Goal: Find specific page/section: Find specific page/section

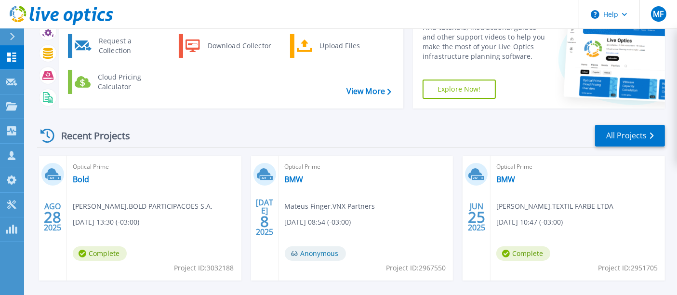
scroll to position [54, 0]
click at [12, 104] on icon at bounding box center [12, 106] width 12 height 8
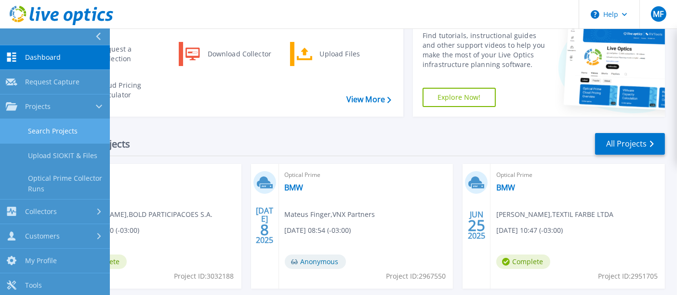
scroll to position [0, 0]
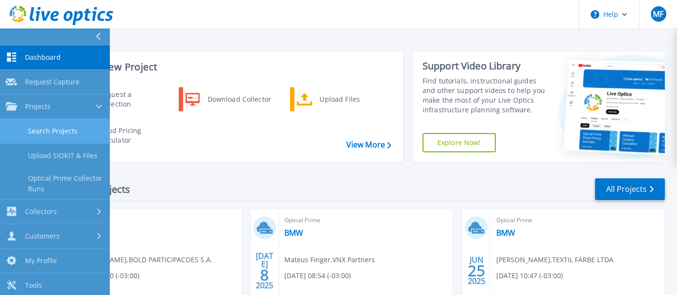
click at [63, 123] on link "Search Projects" at bounding box center [55, 131] width 110 height 25
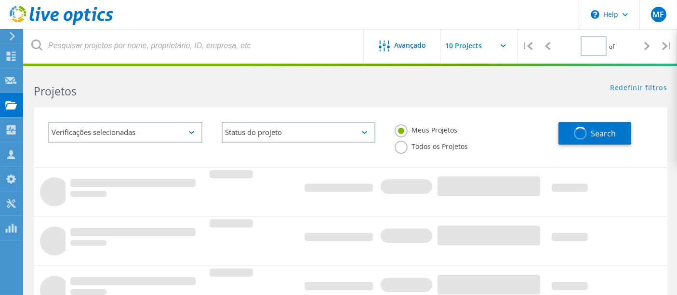
type input "1"
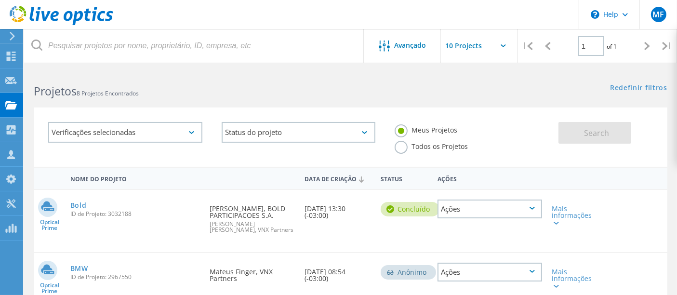
click at [468, 141] on label "Todos os Projetos" at bounding box center [431, 145] width 73 height 9
click at [0, 0] on input "Todos os Projetos" at bounding box center [0, 0] width 0 height 0
click at [559, 130] on button "Search" at bounding box center [595, 133] width 73 height 22
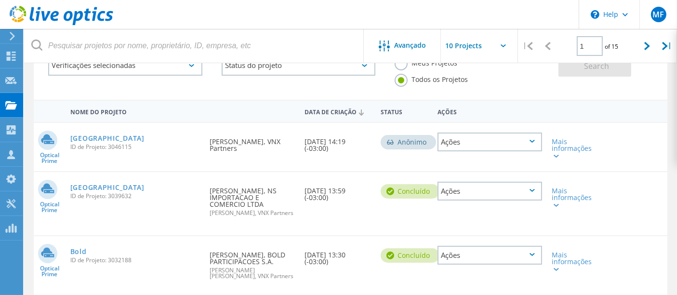
scroll to position [54, 0]
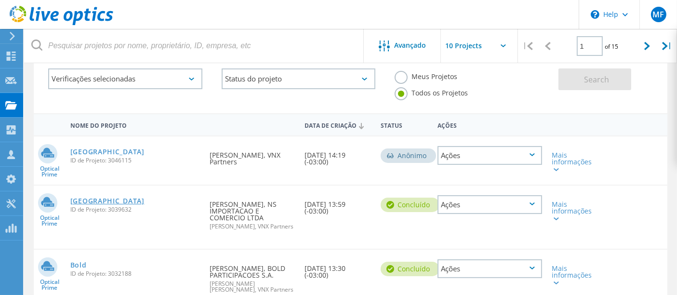
click at [108, 198] on link "BREMEN" at bounding box center [107, 201] width 74 height 7
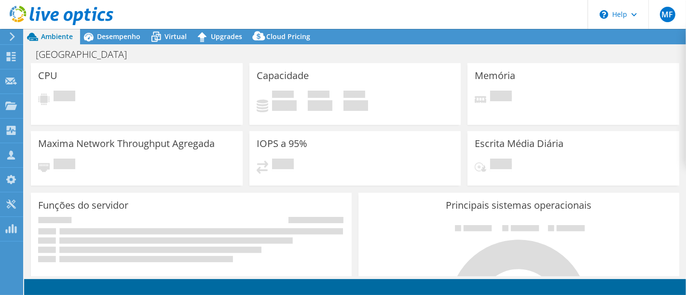
select select "SouthAmerica"
select select "BRL"
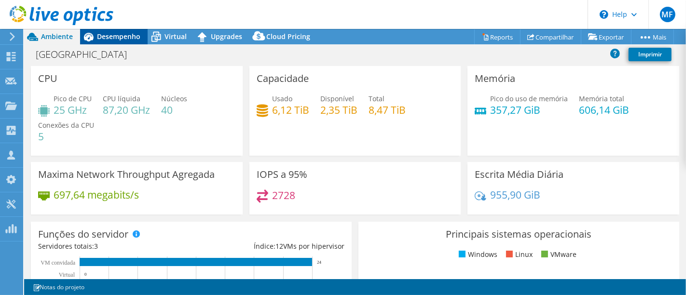
click at [102, 36] on span "Desempenho" at bounding box center [118, 36] width 43 height 9
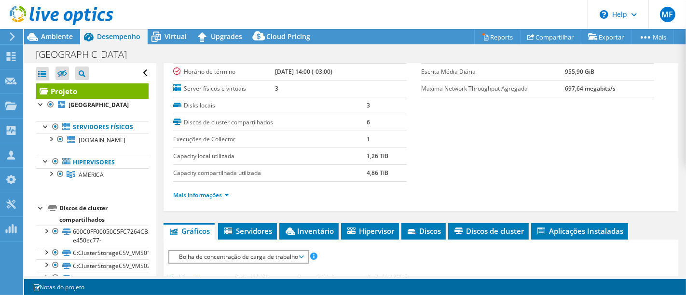
scroll to position [107, 0]
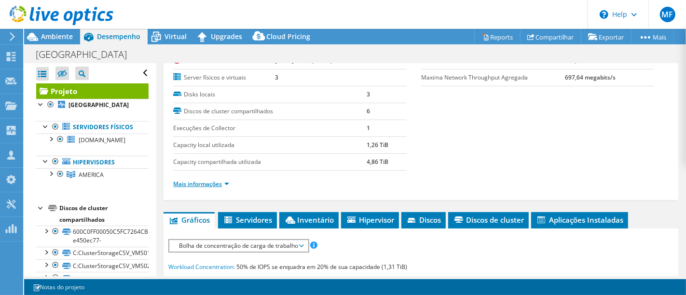
click at [208, 182] on link "Mais informações" at bounding box center [201, 184] width 56 height 8
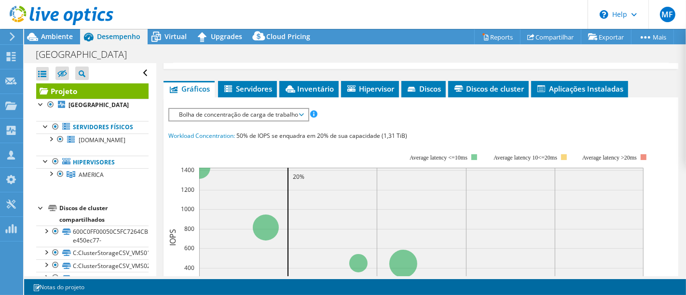
scroll to position [375, 0]
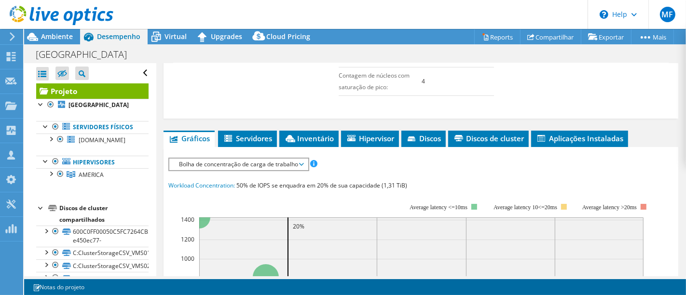
click at [227, 166] on div "Bolha de concentração de carga de trabalho IOPS Disk Throughput Tamanho de E/S …" at bounding box center [238, 164] width 141 height 13
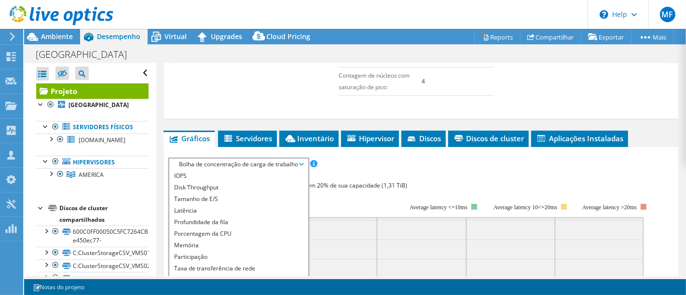
click at [240, 111] on div "Informação de Capacity Capacity total local: 2,18 TiB Capacity local livre: 947…" at bounding box center [420, 23] width 495 height 186
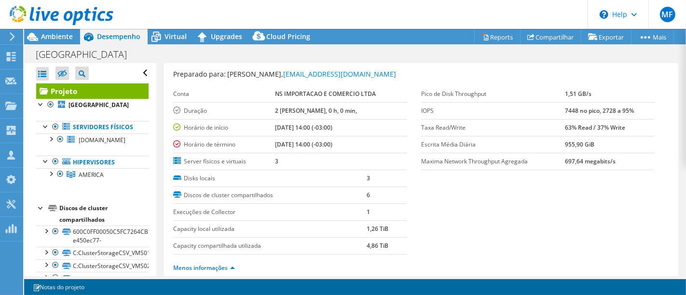
scroll to position [0, 0]
